Goal: Task Accomplishment & Management: Use online tool/utility

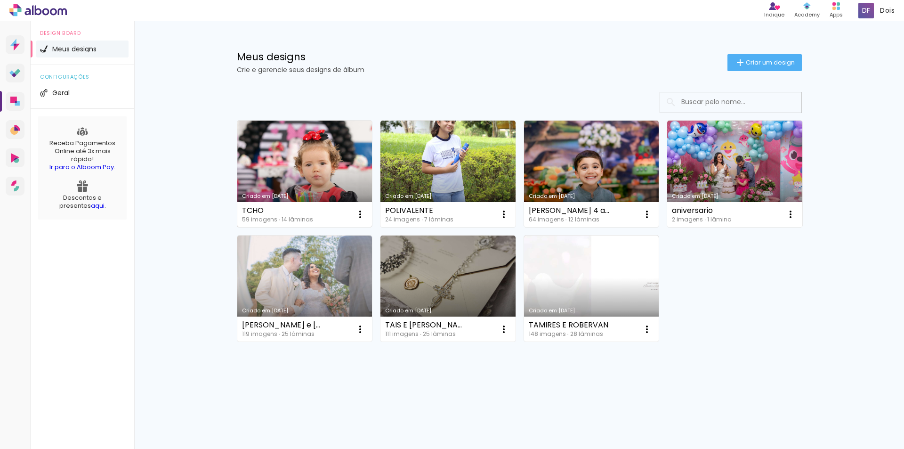
click at [327, 160] on link "Criado em [DATE]" at bounding box center [304, 174] width 135 height 106
